Goal: Information Seeking & Learning: Learn about a topic

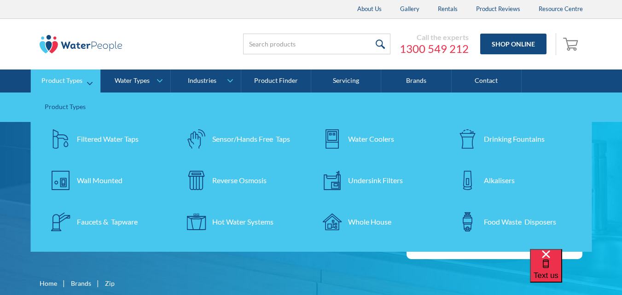
click at [68, 137] on img at bounding box center [60, 138] width 19 height 19
click at [80, 138] on div "Filtered Water Taps" at bounding box center [108, 138] width 62 height 11
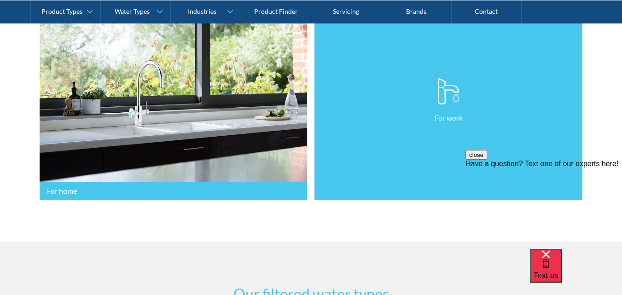
click at [329, 132] on link "For work" at bounding box center [448, 100] width 268 height 200
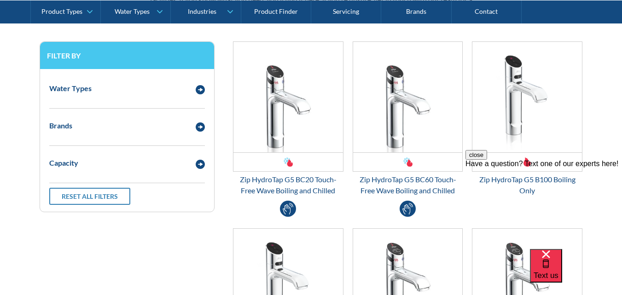
scroll to position [552, 0]
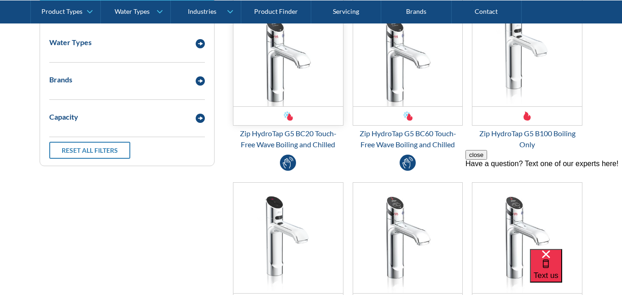
click at [264, 82] on img "Email Form 3" at bounding box center [288, 51] width 110 height 110
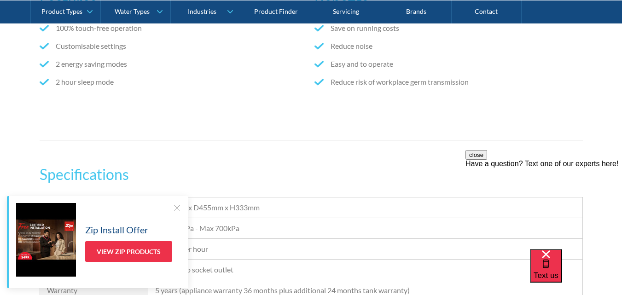
scroll to position [644, 0]
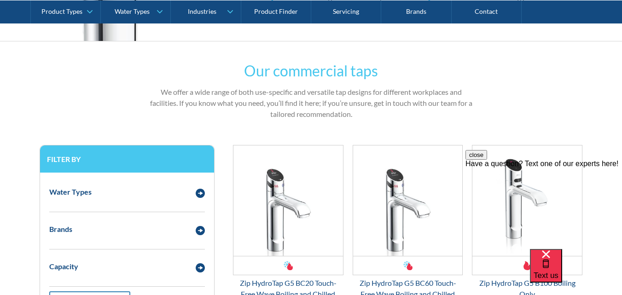
scroll to position [460, 0]
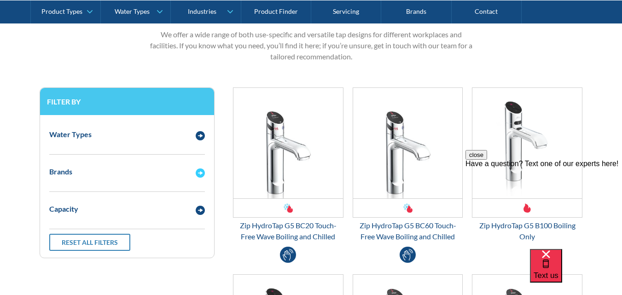
click at [195, 173] on div "Email Form 3" at bounding box center [200, 172] width 18 height 12
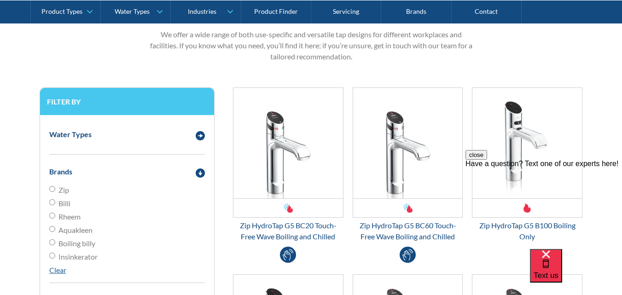
click at [53, 190] on input "Zip" at bounding box center [52, 189] width 6 height 6
radio input "true"
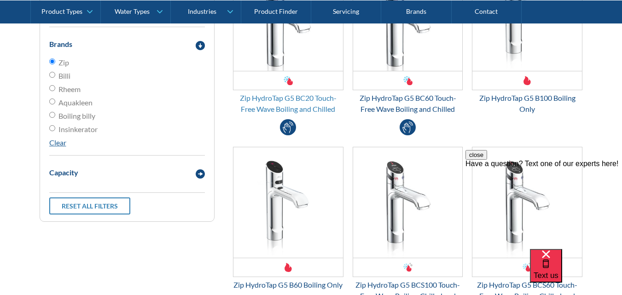
scroll to position [598, 0]
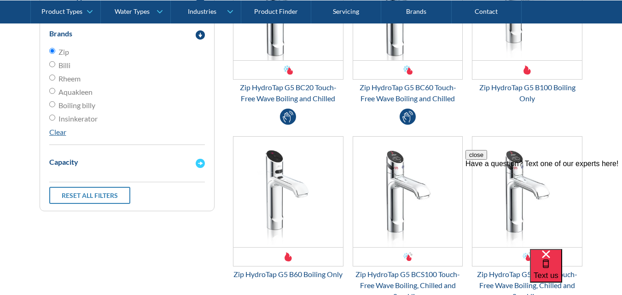
click at [202, 170] on div "Capacity" at bounding box center [127, 162] width 165 height 25
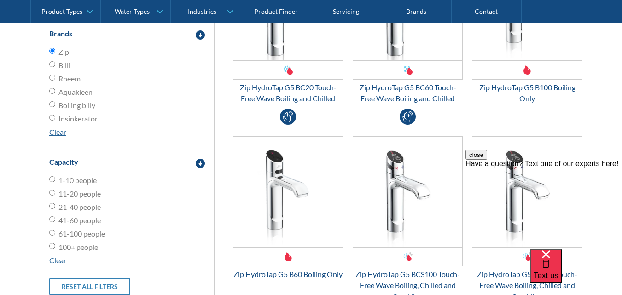
click at [50, 182] on input "11-20 people" at bounding box center [52, 179] width 6 height 6
radio input "true"
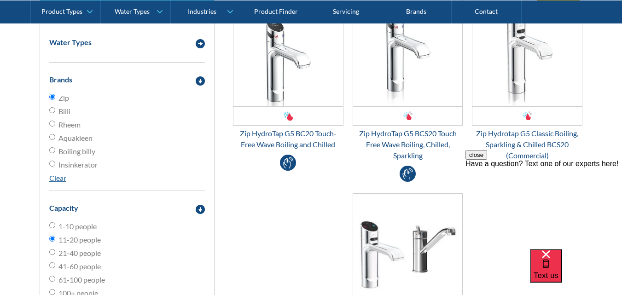
scroll to position [506, 0]
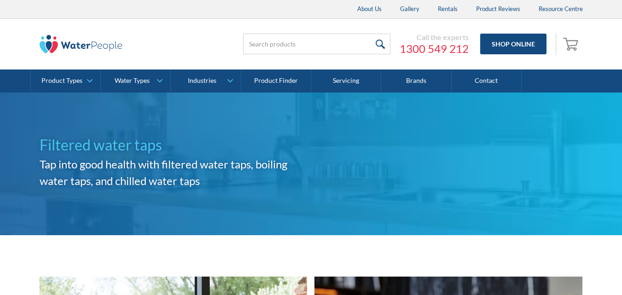
scroll to position [276, 0]
